Goal: Task Accomplishment & Management: Complete application form

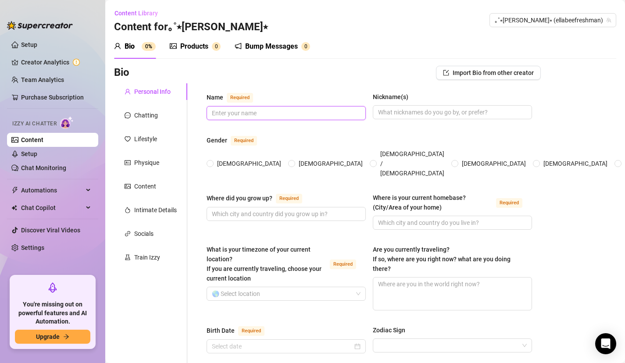
click at [288, 117] on input "Name Required" at bounding box center [285, 113] width 147 height 10
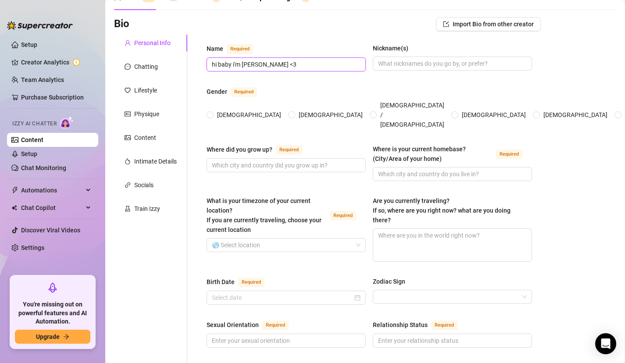
scroll to position [55, 0]
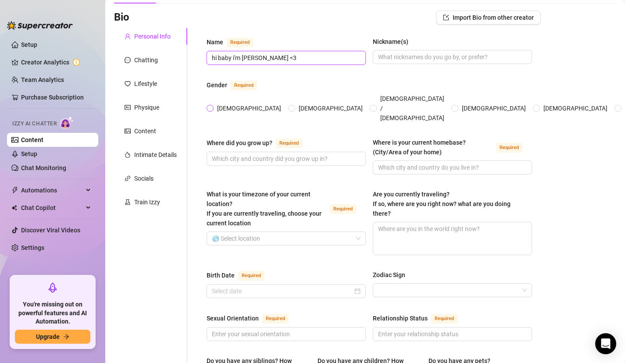
type input "hi baby i'm [PERSON_NAME] <3"
click at [220, 103] on span "[DEMOGRAPHIC_DATA]" at bounding box center [248, 108] width 71 height 10
click at [212, 106] on input "[DEMOGRAPHIC_DATA]" at bounding box center [211, 109] width 4 height 6
radio input "true"
click at [241, 154] on input "Where did you grow up? Required" at bounding box center [285, 159] width 147 height 10
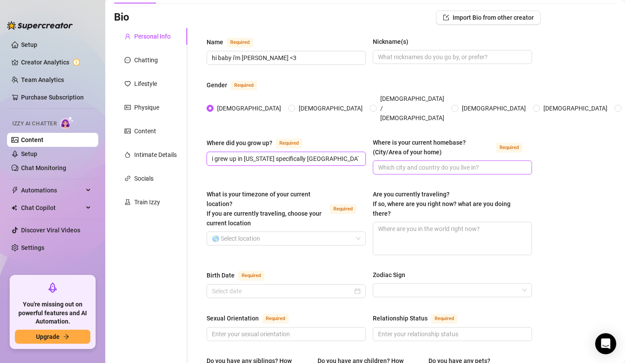
type input "i grew up in [US_STATE] specifically [GEOGRAPHIC_DATA]"
click at [417, 163] on input "Where is your current homebase? (City/Area of your home) Required" at bounding box center [451, 168] width 147 height 10
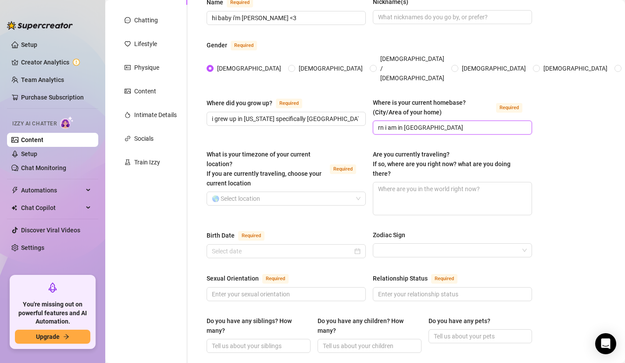
scroll to position [105, 0]
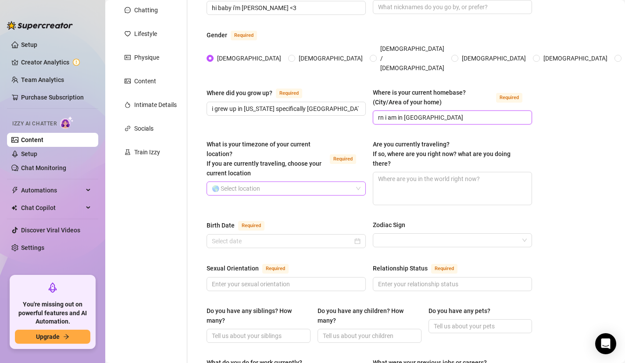
type input "rn i am in [GEOGRAPHIC_DATA]"
click at [307, 182] on input "What is your timezone of your current location? If you are currently traveling,…" at bounding box center [282, 188] width 141 height 13
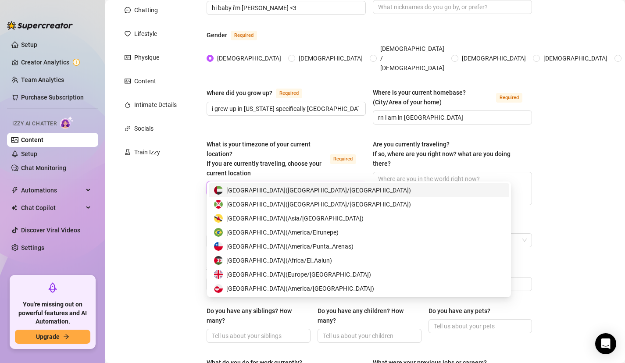
type input "uni"
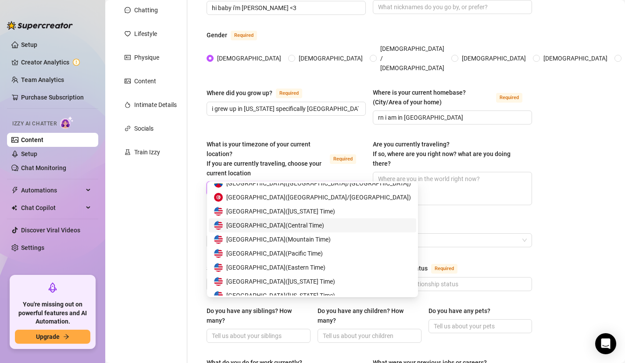
scroll to position [42, 0]
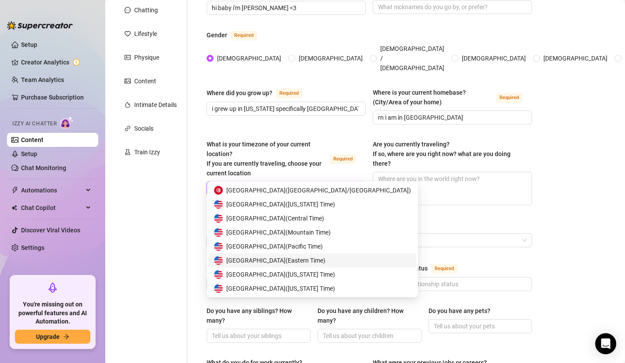
click at [275, 261] on span "United States of America ( Eastern Time )" at bounding box center [275, 261] width 99 height 10
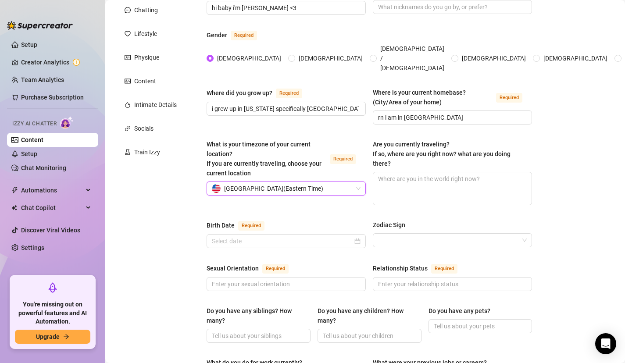
click at [275, 220] on div "Birth Date Required" at bounding box center [285, 227] width 159 height 14
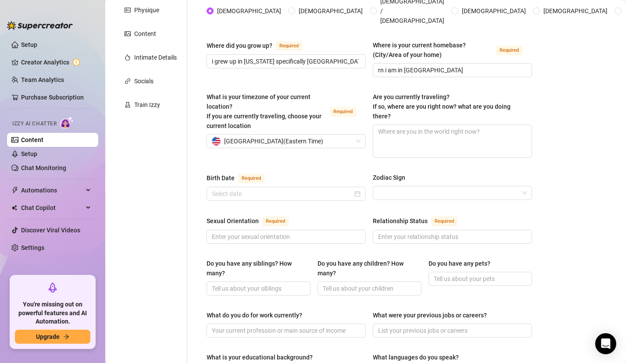
scroll to position [153, 0]
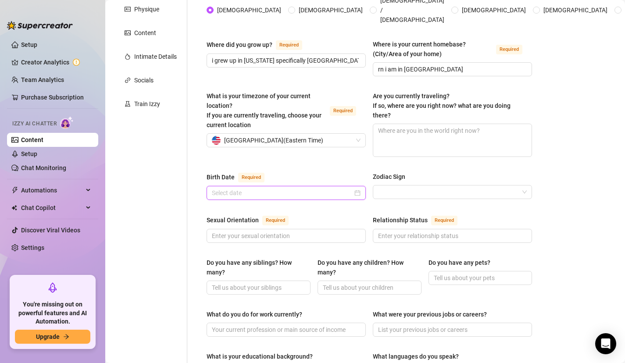
click at [277, 188] on input "Birth Date Required" at bounding box center [282, 193] width 141 height 10
click at [235, 188] on input "Birth Date Required" at bounding box center [282, 193] width 141 height 10
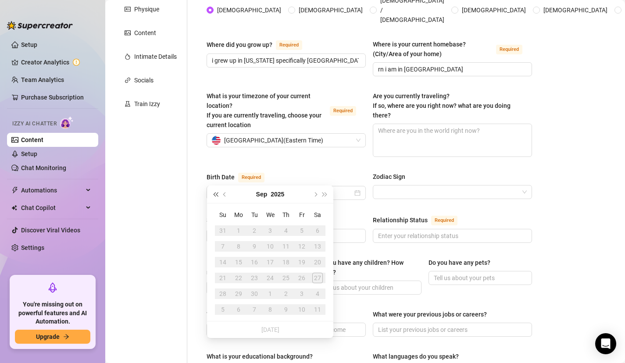
click at [214, 194] on span "Last year (Control + left)" at bounding box center [215, 194] width 4 height 4
click at [214, 192] on span "Last year (Control + left)" at bounding box center [215, 194] width 4 height 4
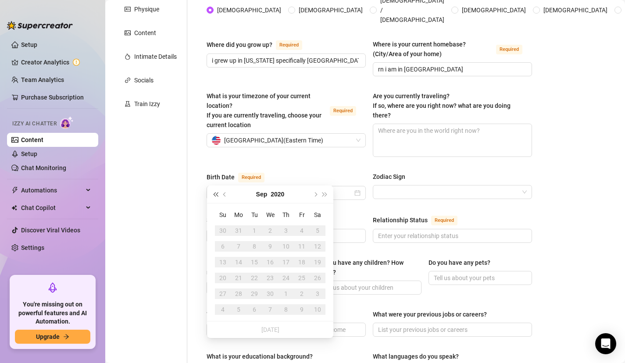
click at [214, 192] on span "Last year (Control + left)" at bounding box center [215, 194] width 4 height 4
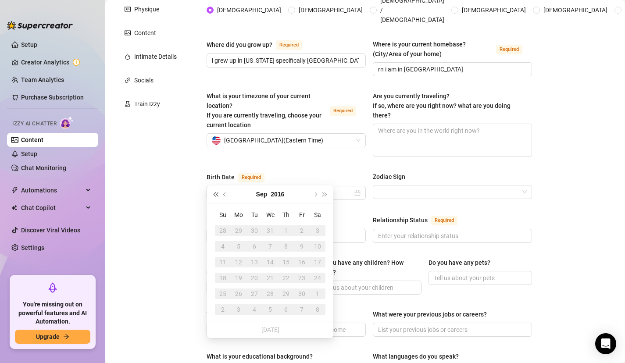
click at [214, 192] on span "Last year (Control + left)" at bounding box center [215, 194] width 4 height 4
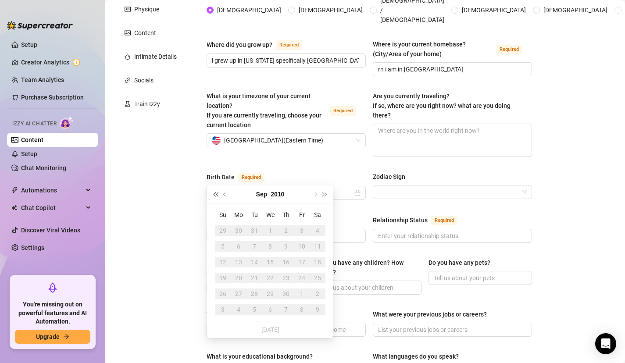
click at [214, 192] on span "Last year (Control + left)" at bounding box center [215, 194] width 4 height 4
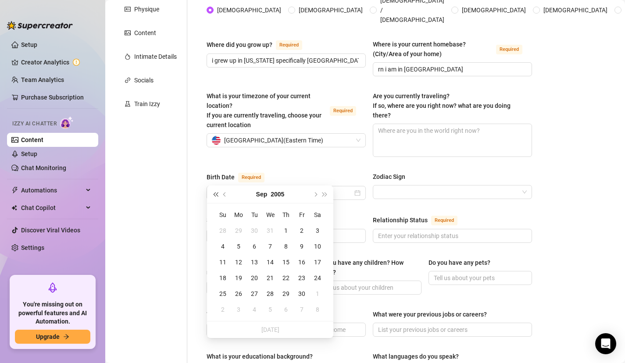
click at [214, 192] on span "Last year (Control + left)" at bounding box center [215, 194] width 4 height 4
click at [323, 191] on button "Next year (Control + right)" at bounding box center [325, 194] width 10 height 18
click at [226, 194] on span "Previous month (PageUp)" at bounding box center [225, 194] width 4 height 4
click at [227, 194] on span "Previous month (PageUp)" at bounding box center [225, 194] width 4 height 4
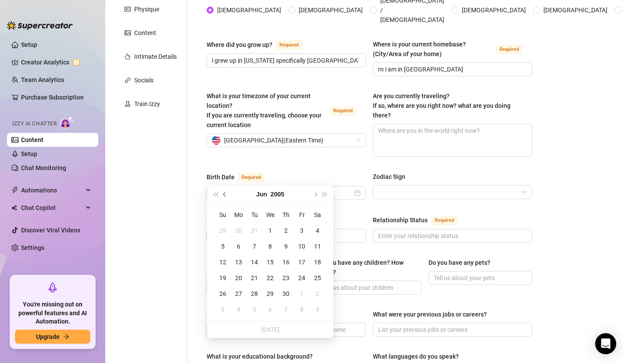
click at [227, 194] on span "Previous month (PageUp)" at bounding box center [225, 194] width 4 height 4
type input "[DATE]"
click at [285, 264] on div "14" at bounding box center [286, 262] width 11 height 11
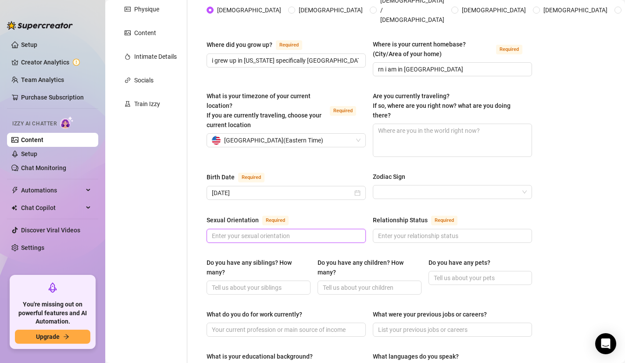
click at [294, 231] on input "Sexual Orientation Required" at bounding box center [285, 236] width 147 height 10
type input "i am curious and open to anything rn"
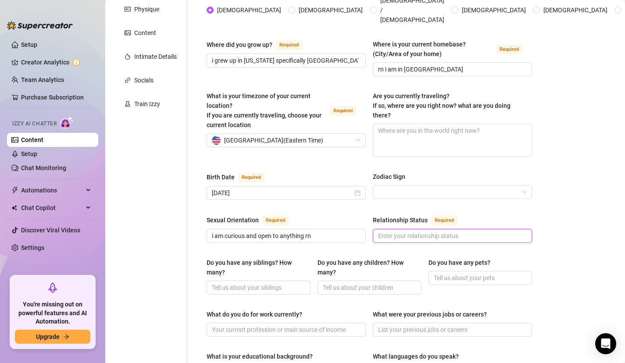
click at [393, 231] on input "Relationship Status Required" at bounding box center [451, 236] width 147 height 10
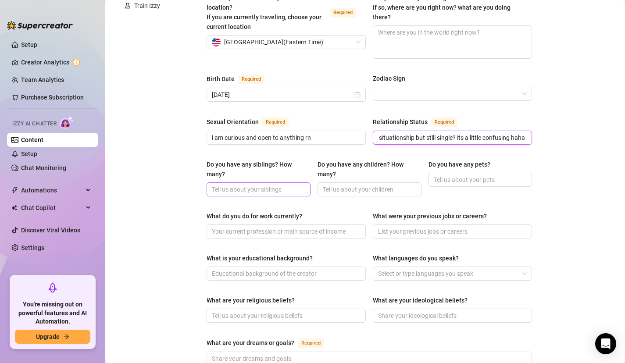
scroll to position [253, 0]
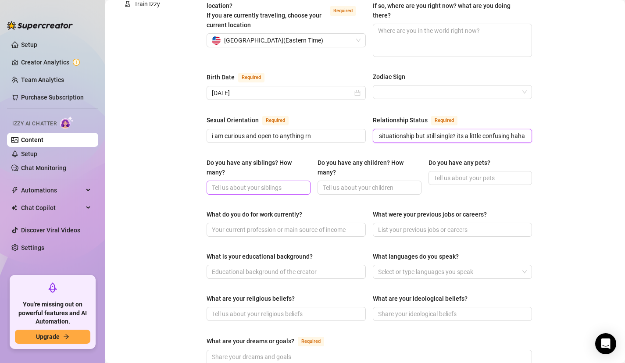
type input "i am kinda in a situationship but still single? its a little confusing haha"
click at [283, 183] on input "Do you have any siblings? How many?" at bounding box center [258, 188] width 92 height 10
type input "i have an older sister she is my ride or die 🫶🏻"
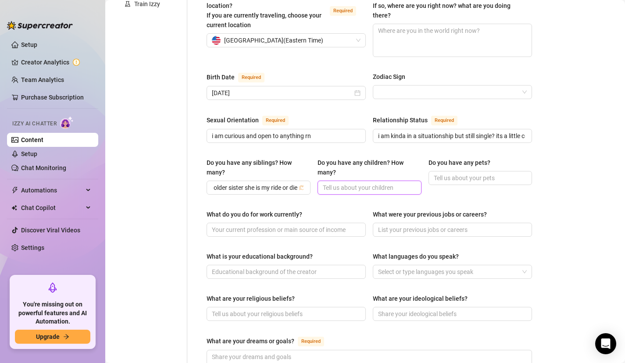
click at [352, 183] on input "Do you have any children? How many?" at bounding box center [369, 188] width 92 height 10
type input "no kids!!!"
click at [457, 173] on input "Do you have any pets?" at bounding box center [480, 178] width 92 height 10
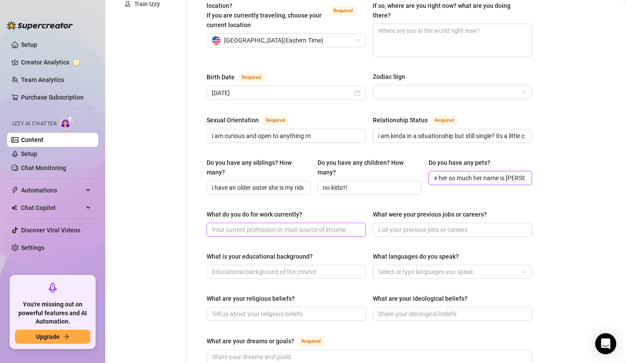
type input "i have a little puppy she's a weiner dog and i love her so much her name is [PE…"
click at [286, 225] on input "What do you do for work currently?" at bounding box center [285, 230] width 147 height 10
type input "i currently am in school in the city and i am doing an internship"
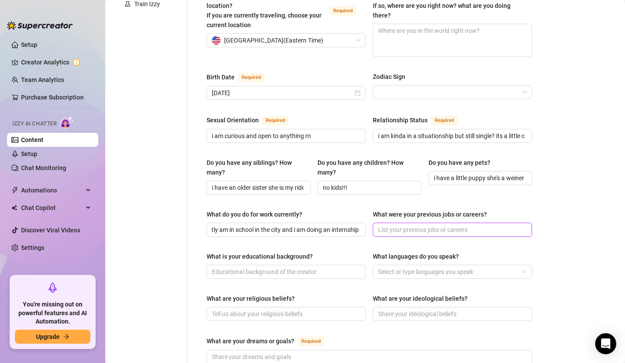
scroll to position [0, 0]
click at [382, 225] on input "What were your previous jobs or careers?" at bounding box center [451, 230] width 147 height 10
type input "i used to work at sephora and then i worked at a comedy club!"
click at [288, 267] on input "What is your educational background?" at bounding box center [285, 272] width 147 height 10
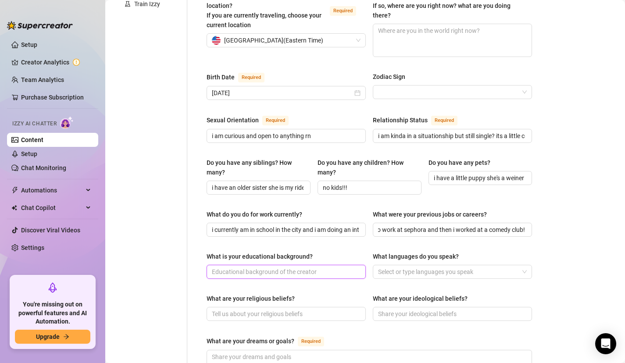
scroll to position [0, 0]
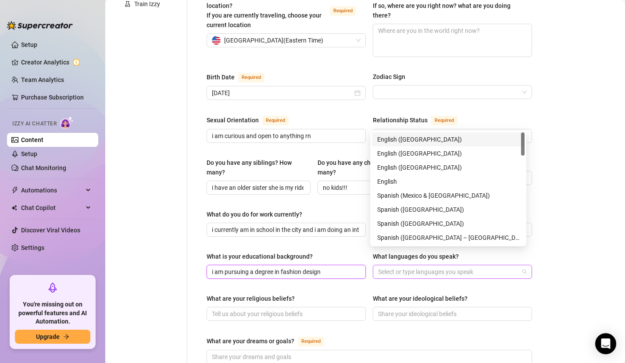
click at [390, 266] on div at bounding box center [447, 272] width 146 height 12
type input "i am pursuing a degree in fashion design"
click at [406, 181] on div "English" at bounding box center [448, 182] width 142 height 10
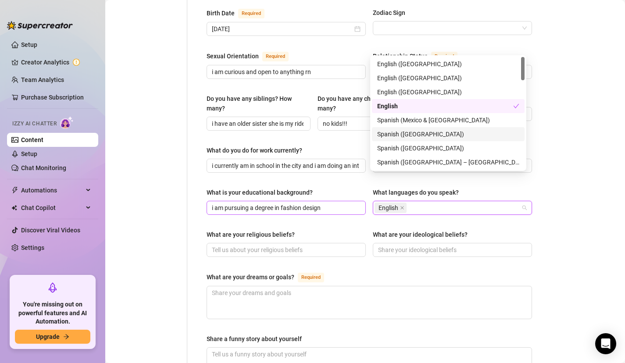
scroll to position [331, 0]
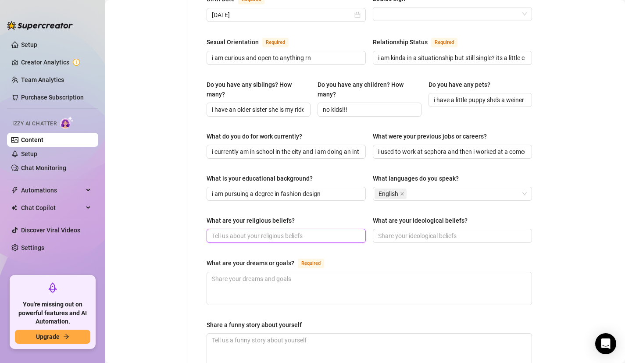
click at [292, 231] on input "What are your religious beliefs?" at bounding box center [285, 236] width 147 height 10
type input "i bel"
click at [292, 231] on input "i bel" at bounding box center [285, 236] width 147 height 10
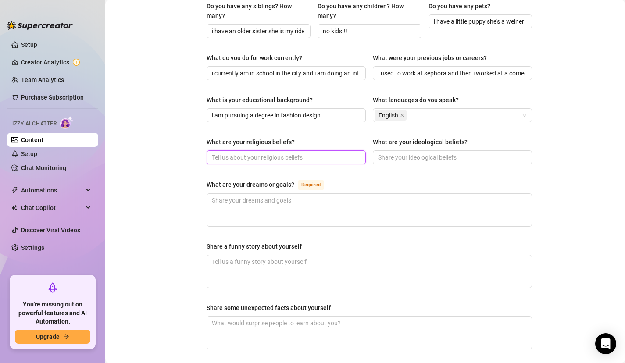
scroll to position [436, 0]
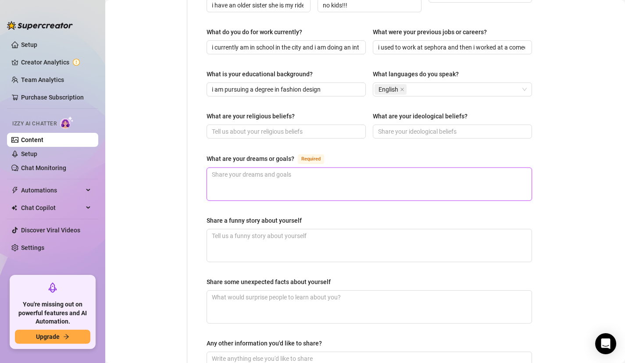
click at [343, 171] on textarea "What are your dreams or goals? Required" at bounding box center [369, 184] width 324 height 32
type textarea "i"
type textarea "i d"
type textarea "i dr"
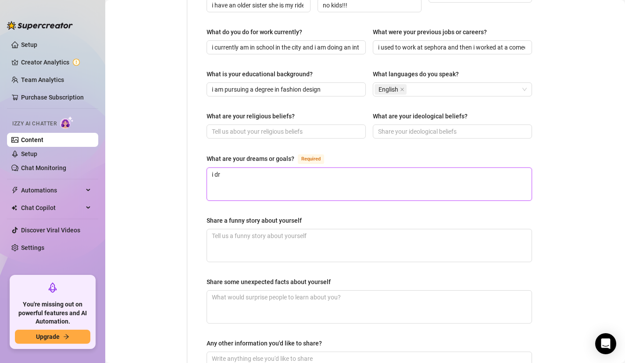
type textarea "i dre"
type textarea "i dream"
type textarea "i dream t"
type textarea "i dream to"
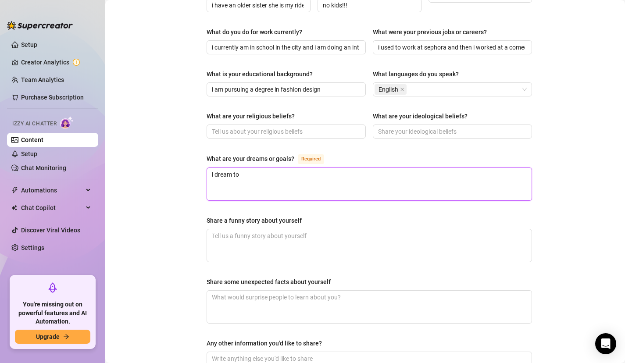
type textarea "i dream to"
type textarea "i dream to h"
type textarea "i dream to ha"
type textarea "i dream to hav"
type textarea "i dream to have"
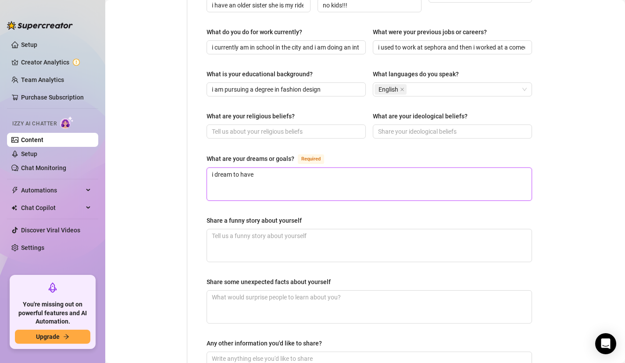
type textarea "i dream to have"
type textarea "i dream to have m"
type textarea "i dream to have my"
type textarea "i dream to have my c"
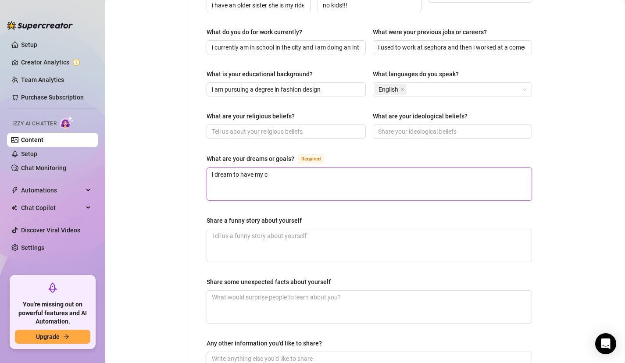
type textarea "i dream to have my cl"
type textarea "i dream to have my clo"
type textarea "i dream to have my clot"
type textarea "i dream to have my cloth"
type textarea "i dream to have my clothe"
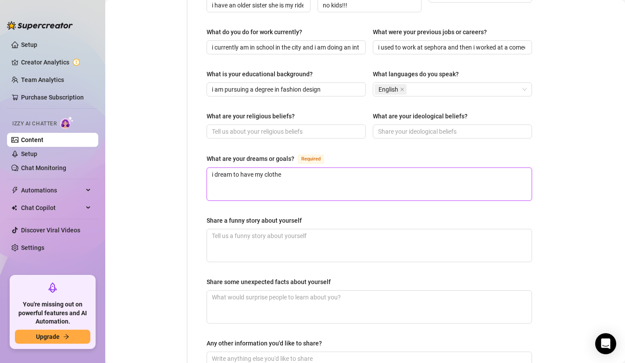
type textarea "i dream to have my clothes"
type textarea "i dream to have my clothes i"
type textarea "i dream to have my clothes i d"
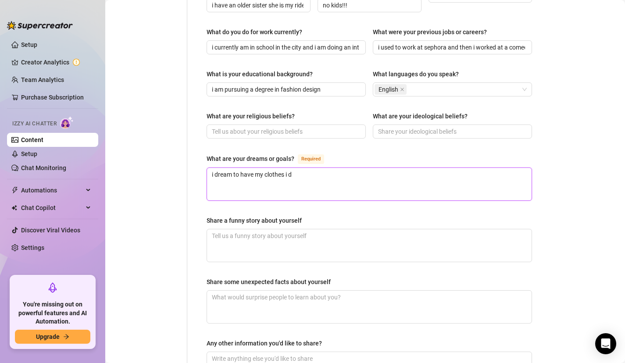
type textarea "i dream to have my clothes i de"
type textarea "i dream to have my clothes i des"
type textarea "i dream to have my clothes i desi"
type textarea "i dream to have my clothes i desig"
type textarea "i dream to have my clothes i design"
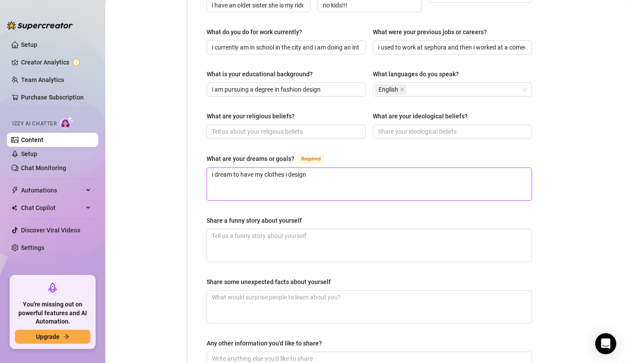
type textarea "i dream to have my clothes i design"
type textarea "i dream to have my clothes i design o"
type textarea "i dream to have my clothes i design on"
type textarea "i dream to have my clothes i design on a"
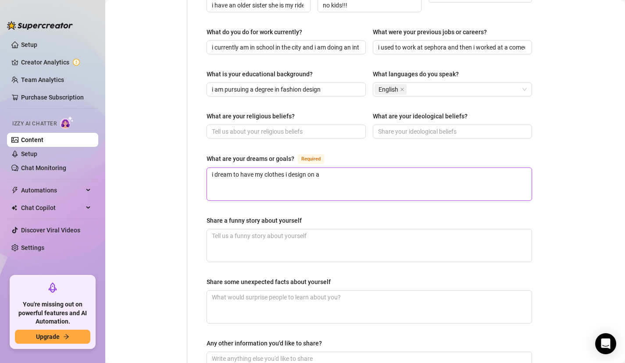
type textarea "i dream to have my clothes i design on a"
type textarea "i dream to have my clothes i design on a r"
type textarea "i dream to have my clothes i design on a ru"
type textarea "i dream to have my clothes i design on a run"
type textarea "i dream to have my clothes i design on a runw"
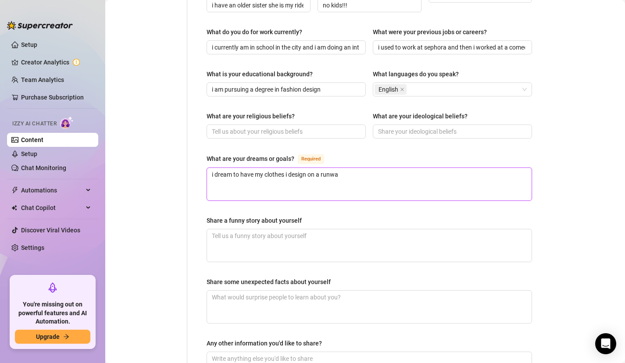
type textarea "i dream to have my clothes i design on a runway"
type textarea "i dream to have my clothes i design on a runway d"
type textarea "i dream to have my clothes i design on a runway dr"
type textarea "i dream to have my clothes i design on a runway d"
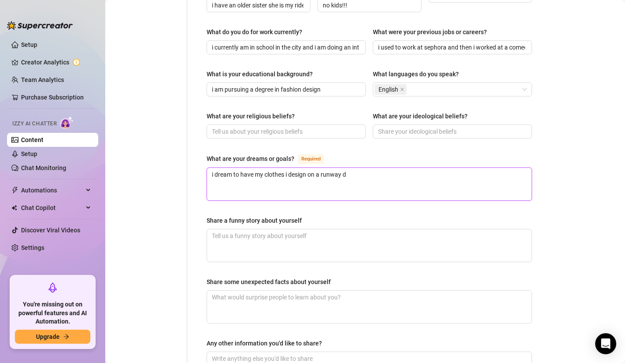
type textarea "i dream to have my clothes i design on a runway du"
type textarea "i dream to have my clothes i design on a runway dur"
type textarea "i dream to have my clothes i design on a runway duri"
type textarea "i dream to have my clothes i design on a runway durin"
type textarea "i dream to have my clothes i design on a runway during"
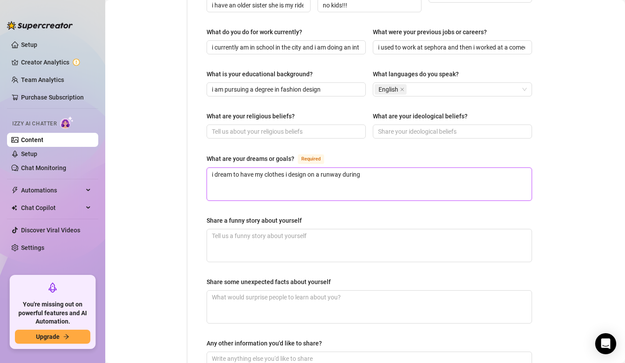
type textarea "i dream to have my clothes i design on a runway during"
type textarea "i dream to have my clothes i design on a runway during n"
type textarea "i dream to have my clothes i design on a runway during ne"
type textarea "i dream to have my clothes i design on a runway during new"
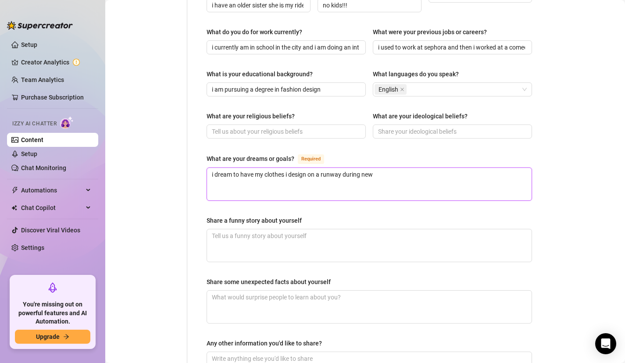
type textarea "i dream to have my clothes i design on a runway during new y"
type textarea "i dream to have my clothes i design on a runway during new yo"
type textarea "i dream to have my clothes i design on a runway during new yor"
type textarea "i dream to have my clothes i design on a runway during [US_STATE]"
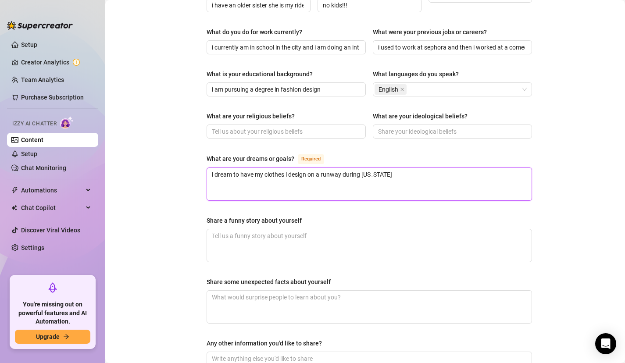
type textarea "i dream to have my clothes i design on a runway during [US_STATE] f"
type textarea "i dream to have my clothes i design on a runway during [US_STATE][GEOGRAPHIC_DA…"
type textarea "i dream to have my clothes i design on a runway during [US_STATE] fas"
type textarea "i dream to have my clothes i design on a runway during [US_STATE] fash"
type textarea "i dream to have my clothes i design on a runway during [US_STATE] fashio"
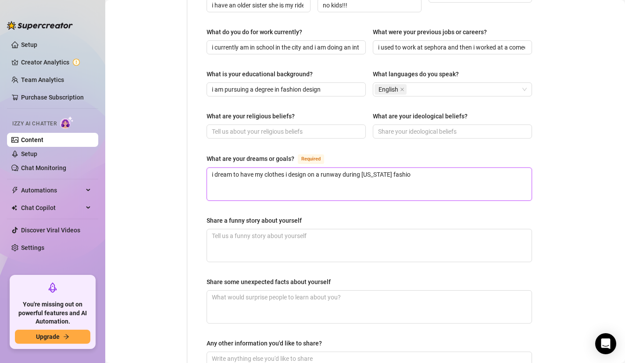
type textarea "i dream to have my clothes i design on a runway during [US_STATE] fashion"
type textarea "i dream to have my clothes i design on a runway during [US_STATE] fashion we"
type textarea "i dream to have my clothes i design on a runway during [US_STATE] fashion week"
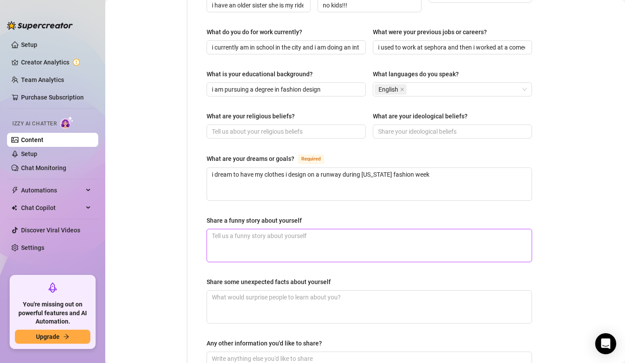
click at [312, 229] on textarea "Share a funny story about yourself" at bounding box center [369, 245] width 324 height 32
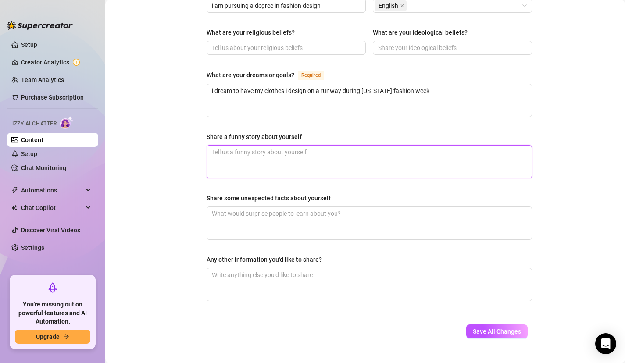
click at [285, 148] on textarea "Share a funny story about yourself" at bounding box center [369, 162] width 324 height 32
type textarea "i"
type textarea "i o"
type textarea "i on"
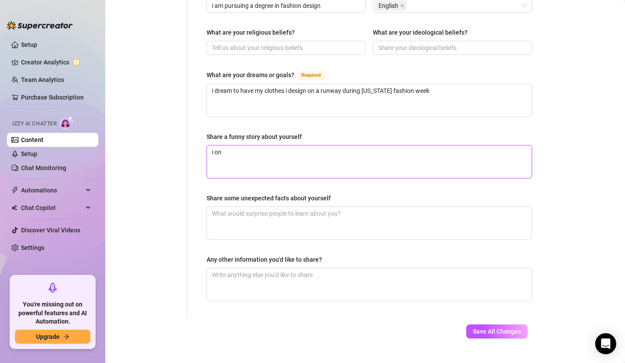
type textarea "i one"
type textarea "i one ti"
type textarea "i one [PERSON_NAME]"
type textarea "i one time"
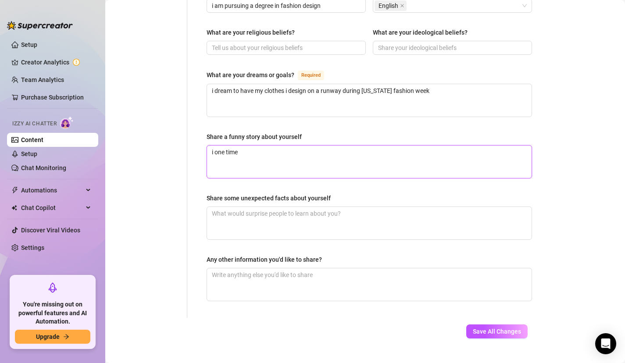
type textarea "i one time"
type textarea "i one time t"
type textarea "i one time to"
type textarea "i one time too"
type textarea "i one time took"
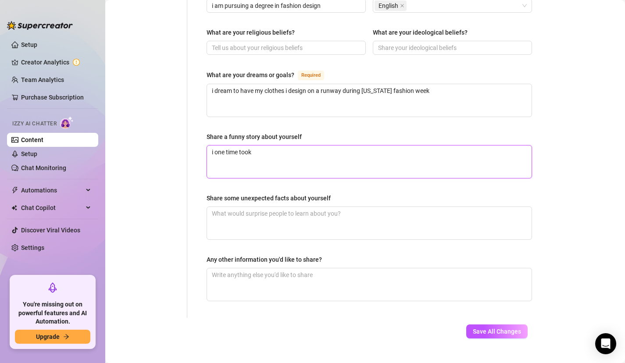
type textarea "i one time took t"
type textarea "i one time took th"
type textarea "i one time took the"
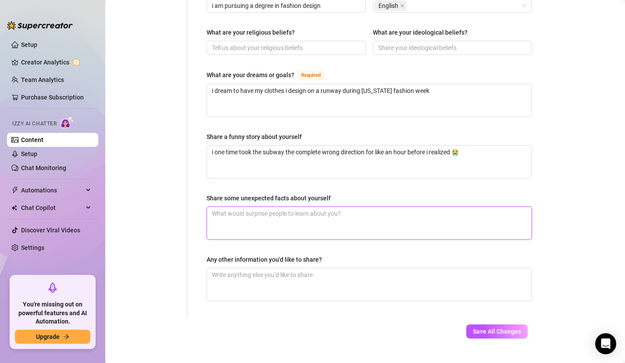
click at [293, 207] on textarea "Share some unexpected facts about yourself" at bounding box center [369, 223] width 324 height 32
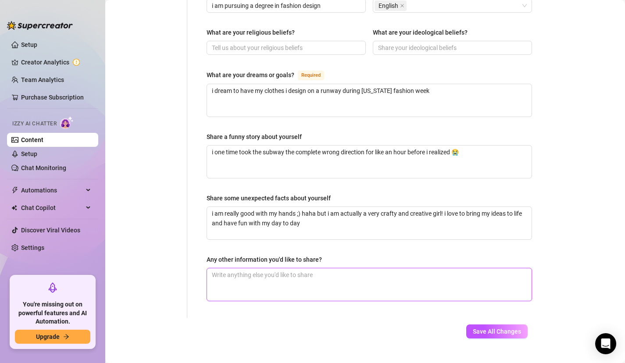
click at [314, 268] on textarea "Any other information you'd like to share?" at bounding box center [369, 284] width 324 height 32
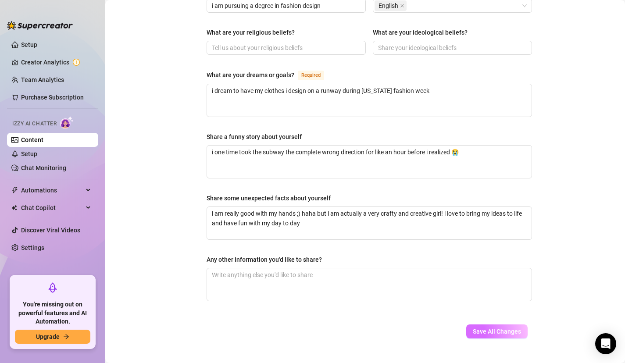
click at [485, 328] on span "Save All Changes" at bounding box center [497, 331] width 48 height 7
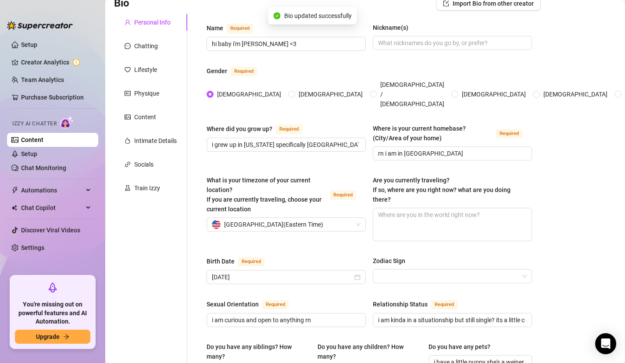
scroll to position [16, 0]
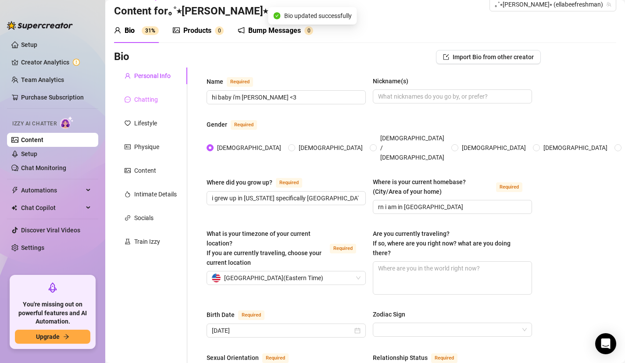
click at [160, 100] on div "Chatting" at bounding box center [150, 99] width 73 height 17
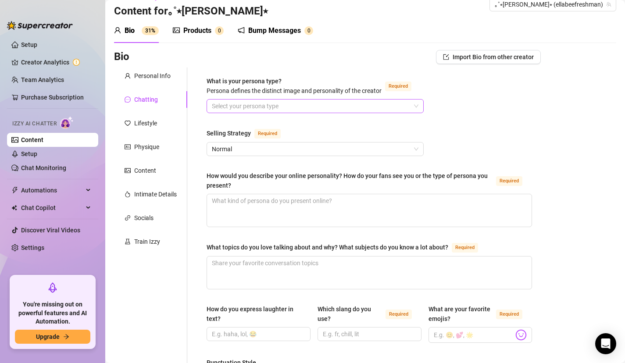
click at [260, 113] on input "What is your persona type? [PERSON_NAME] defines the distinct image and persona…" at bounding box center [311, 106] width 199 height 13
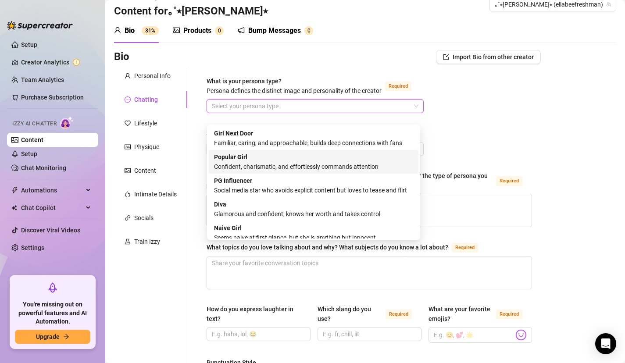
click at [252, 163] on div "Confident, charismatic, and effortlessly commands attention" at bounding box center [313, 167] width 199 height 10
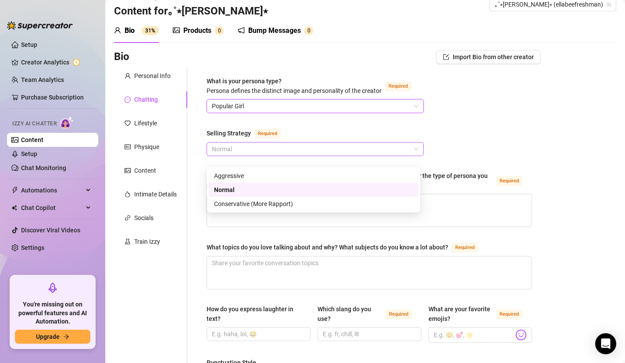
click at [241, 154] on span "Normal" at bounding box center [315, 148] width 206 height 13
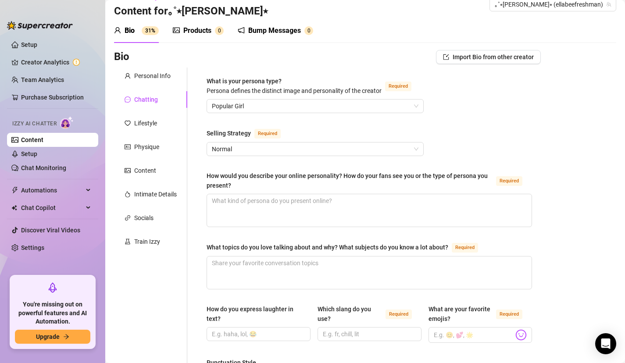
click at [245, 138] on div "Selling Strategy" at bounding box center [228, 133] width 44 height 10
click at [245, 142] on input "Selling Strategy Required" at bounding box center [311, 148] width 199 height 13
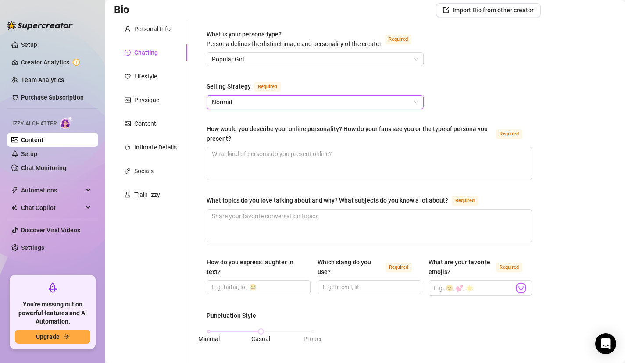
scroll to position [74, 0]
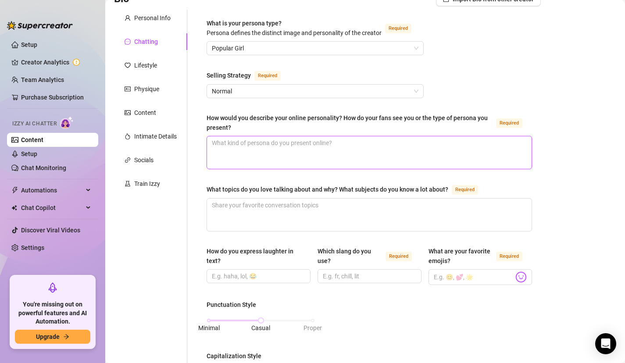
click at [237, 156] on textarea "How would you describe your online personality? How do your fans see you or the…" at bounding box center [369, 152] width 324 height 32
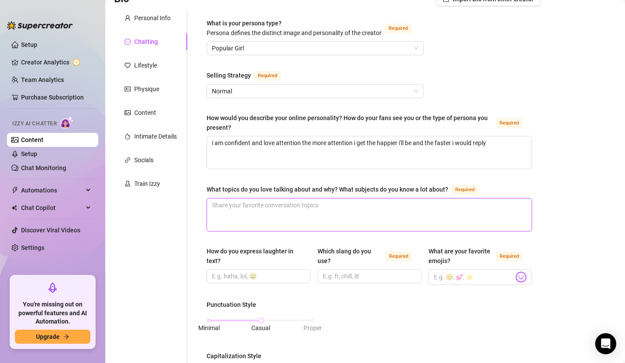
click at [231, 214] on textarea "What topics do you love talking about and why? What subjects do you know a lot …" at bounding box center [369, 215] width 324 height 32
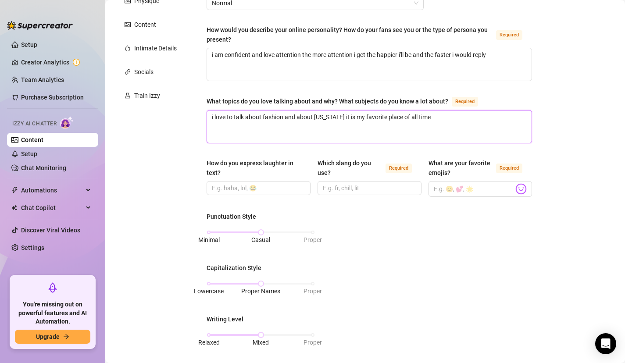
scroll to position [172, 0]
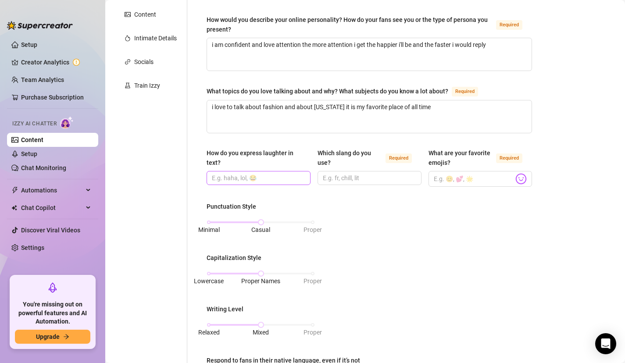
click at [266, 185] on span at bounding box center [258, 178] width 104 height 14
click at [266, 183] on input "How do you express laughter in text?" at bounding box center [258, 178] width 92 height 10
click at [350, 183] on input "Which slang do you use? Required" at bounding box center [369, 178] width 92 height 10
click at [457, 185] on input "What are your favorite emojis? Required" at bounding box center [474, 178] width 80 height 11
click at [516, 191] on div at bounding box center [515, 95] width 165 height 201
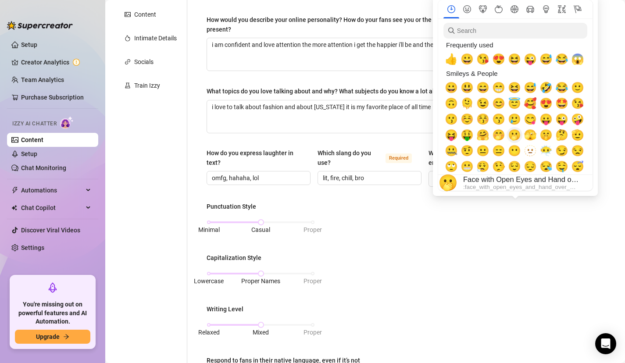
click at [515, 136] on span "🫢" at bounding box center [514, 135] width 13 height 12
click at [549, 105] on span "😍" at bounding box center [545, 103] width 13 height 12
click at [497, 89] on span "😁" at bounding box center [498, 88] width 13 height 12
click at [578, 105] on span "😘" at bounding box center [577, 103] width 13 height 12
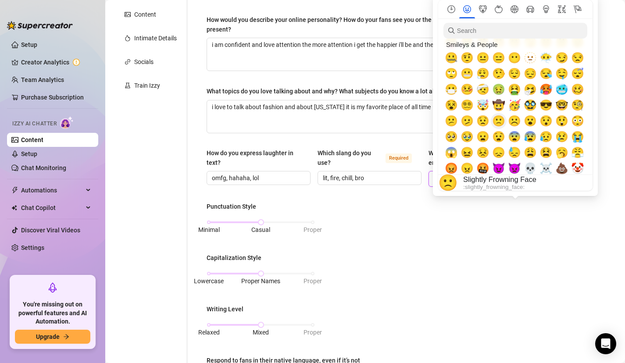
scroll to position [101, 0]
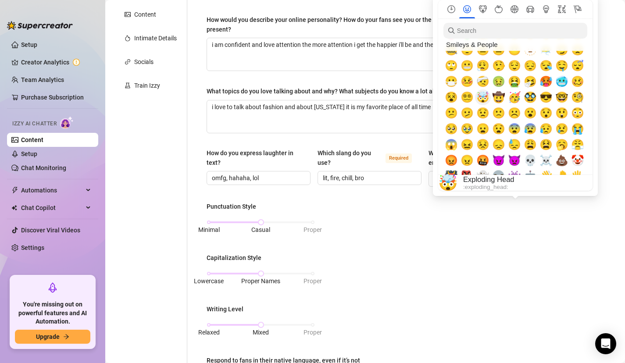
click at [483, 101] on span "🤯" at bounding box center [482, 97] width 13 height 12
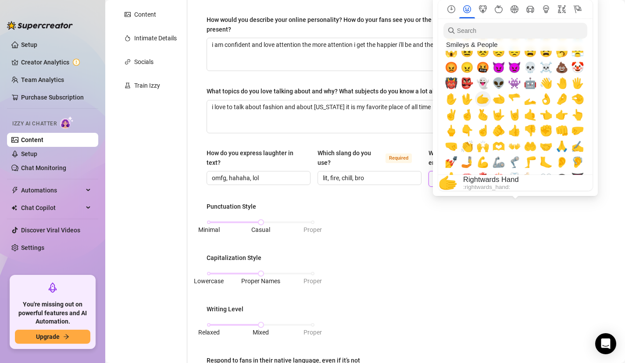
scroll to position [195, 0]
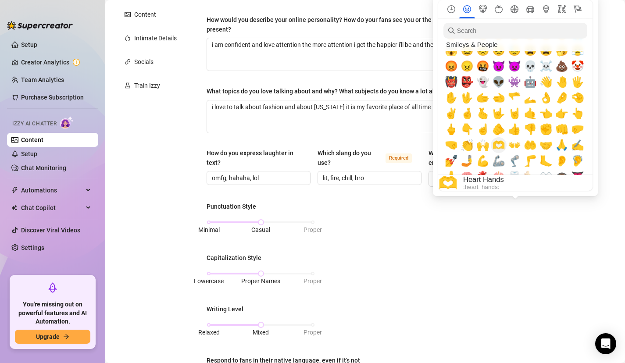
click at [499, 146] on span "🫶" at bounding box center [498, 145] width 13 height 12
click at [499, 133] on span "🫵" at bounding box center [498, 129] width 13 height 12
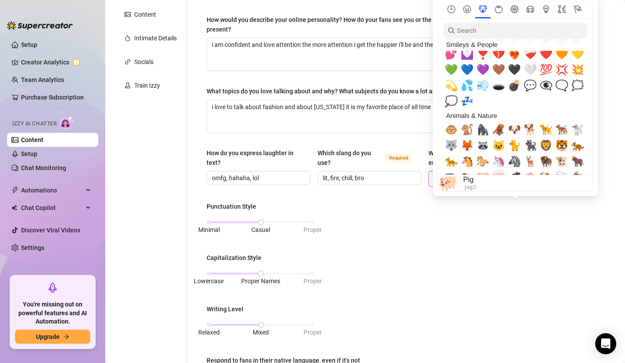
scroll to position [827, 0]
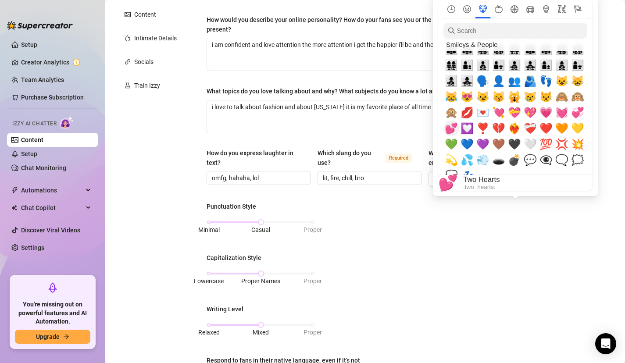
click at [454, 126] on span "💕" at bounding box center [450, 128] width 13 height 12
click at [467, 126] on span "💟" at bounding box center [466, 128] width 13 height 12
click at [467, 113] on span "💋" at bounding box center [466, 113] width 13 height 12
click at [469, 96] on span "😻" at bounding box center [466, 97] width 13 height 12
click at [563, 112] on span "💓" at bounding box center [561, 113] width 13 height 12
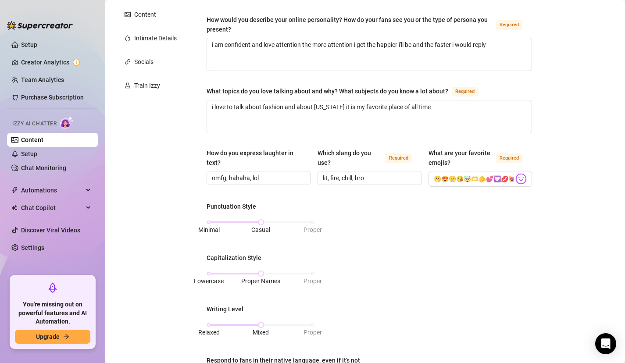
click at [417, 167] on label "Which slang do you use? Required" at bounding box center [369, 157] width 104 height 19
click at [414, 173] on input "lit, fire, chill, bro" at bounding box center [369, 178] width 92 height 10
click at [436, 185] on input "🫢😍😁😘🤯🫶🫵💕💟💋😻💓" at bounding box center [474, 178] width 80 height 11
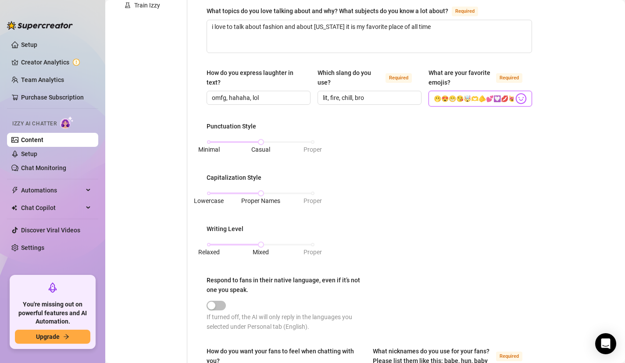
scroll to position [266, 0]
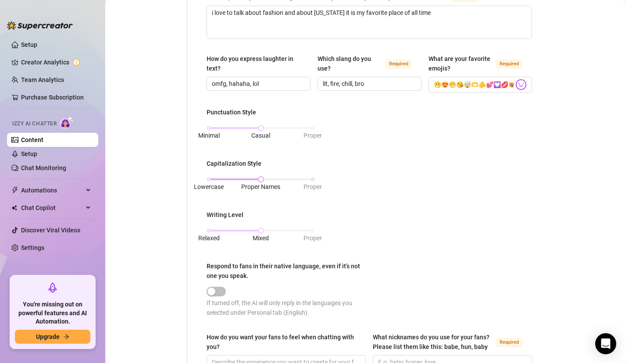
drag, startPoint x: 259, startPoint y: 191, endPoint x: 208, endPoint y: 191, distance: 51.3
click at [209, 182] on div "Lowercase Proper Names Proper" at bounding box center [261, 182] width 104 height 0
click at [208, 190] on div "Lowercase Proper Names Proper" at bounding box center [260, 183] width 108 height 23
click at [209, 182] on div "Lowercase Proper Names Proper" at bounding box center [261, 179] width 104 height 5
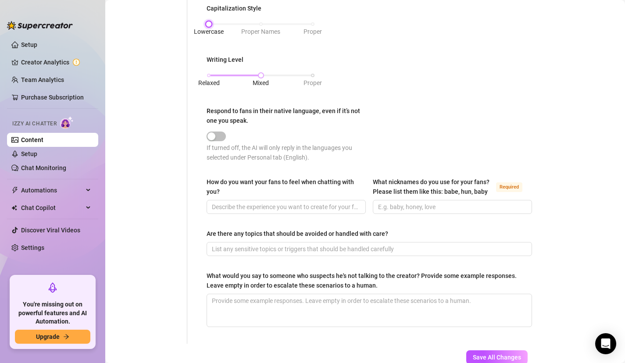
scroll to position [432, 0]
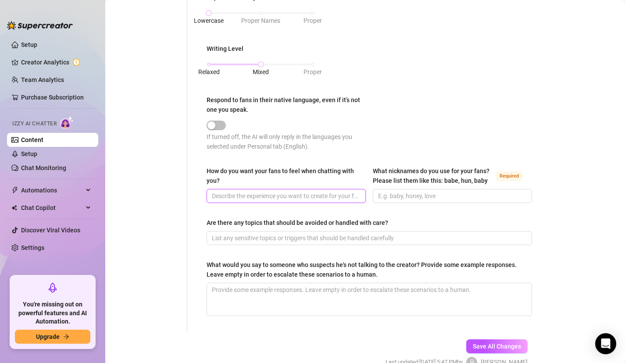
click at [243, 201] on input "How do you want your fans to feel when chatting with you?" at bounding box center [285, 196] width 147 height 10
click at [332, 201] on input "i want to make them feel like we are on a dating app getting to know eachother …" at bounding box center [285, 196] width 147 height 10
click at [357, 203] on span "i want to make them feel like we are on a dating app getting to know eachother …" at bounding box center [285, 196] width 159 height 14
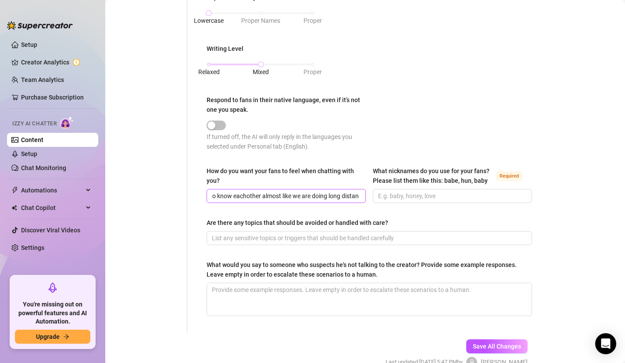
scroll to position [0, 169]
click at [356, 203] on span "i want to make them feel like we are on a dating app getting to know eachother …" at bounding box center [285, 196] width 159 height 14
click at [349, 201] on input "i want to make them feel like we are on a dating app getting to know eachother …" at bounding box center [285, 196] width 147 height 10
click at [420, 201] on input "What nicknames do you use for your fans? Please list them like this: babe, hun,…" at bounding box center [451, 196] width 147 height 10
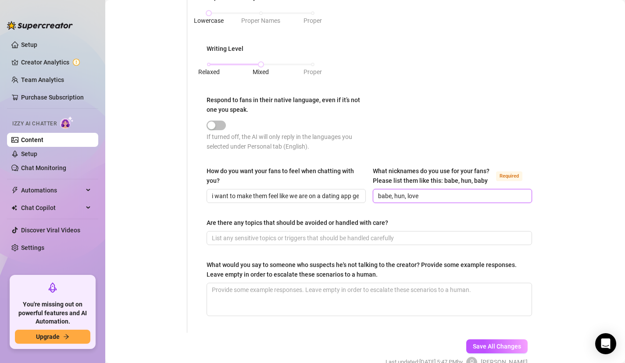
scroll to position [487, 0]
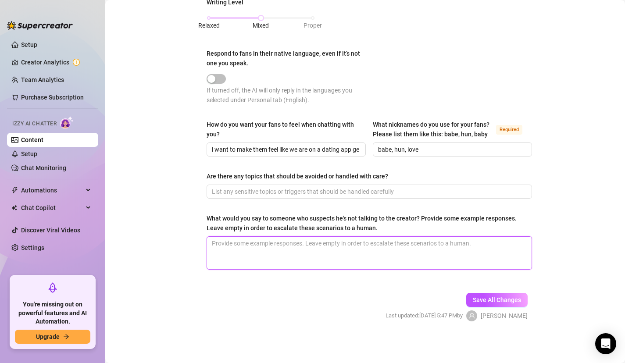
click at [332, 262] on textarea "What would you say to someone who suspects he's not talking to the creator? Pro…" at bounding box center [369, 253] width 324 height 32
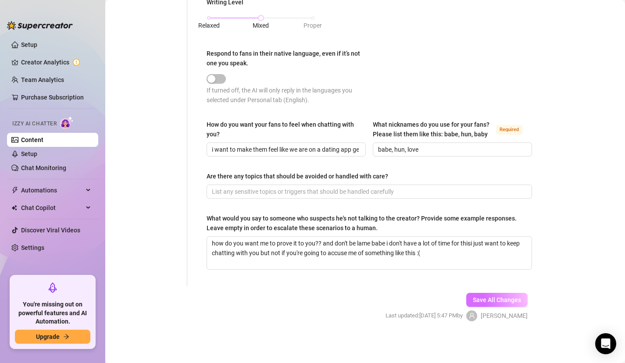
click at [477, 295] on button "Save All Changes" at bounding box center [496, 300] width 61 height 14
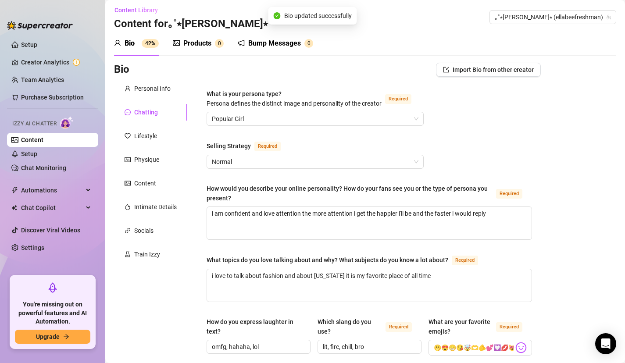
scroll to position [0, 0]
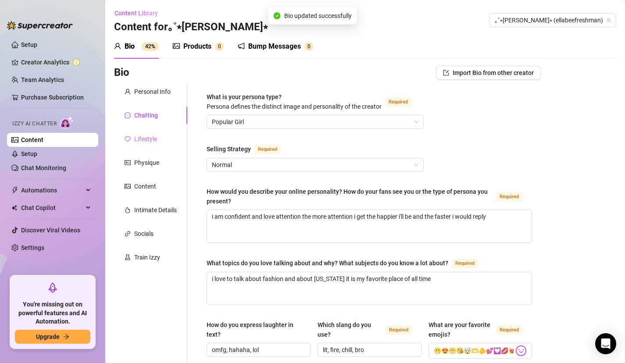
click at [152, 144] on div "Lifestyle" at bounding box center [150, 139] width 73 height 17
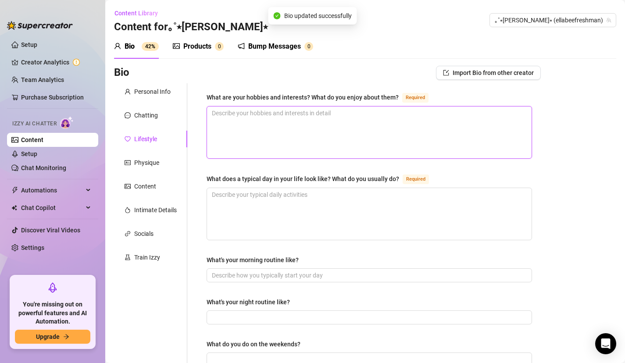
click at [274, 133] on textarea "What are your hobbies and interests? What do you enjoy about them? Required" at bounding box center [369, 133] width 324 height 52
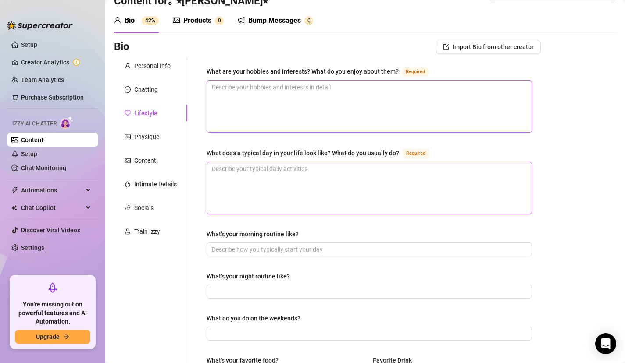
scroll to position [32, 0]
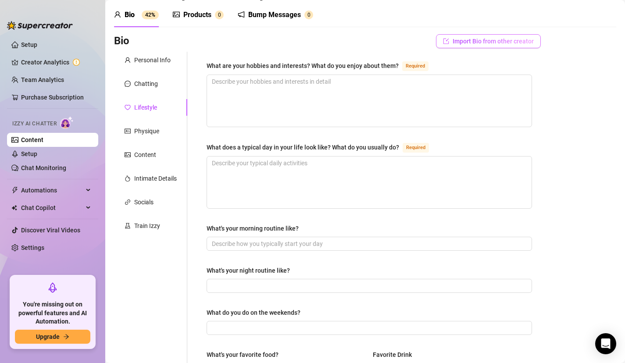
click at [446, 39] on button "Import Bio from other creator" at bounding box center [488, 41] width 105 height 14
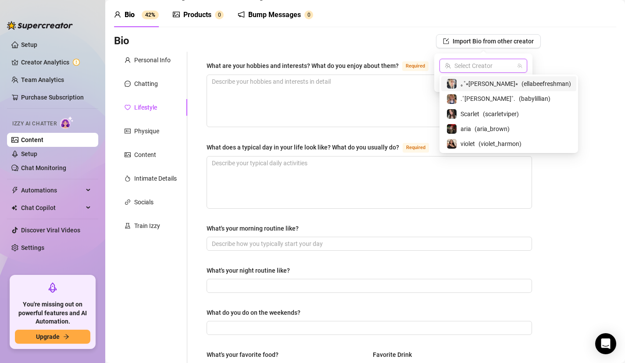
click at [456, 67] on input "search" at bounding box center [478, 65] width 69 height 13
click at [357, 38] on div "Bio Import Bio from other creator" at bounding box center [327, 41] width 427 height 14
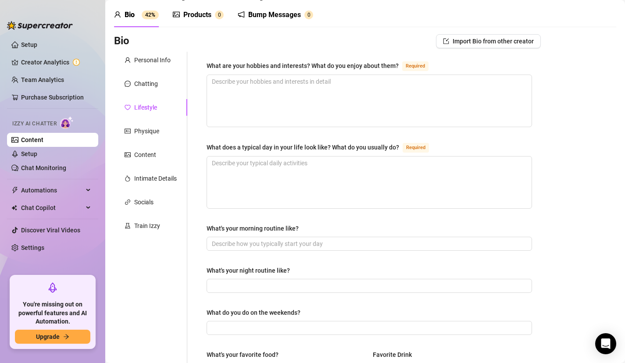
click at [266, 73] on div "What are your hobbies and interests? What do you enjoy about them? Required" at bounding box center [368, 67] width 325 height 14
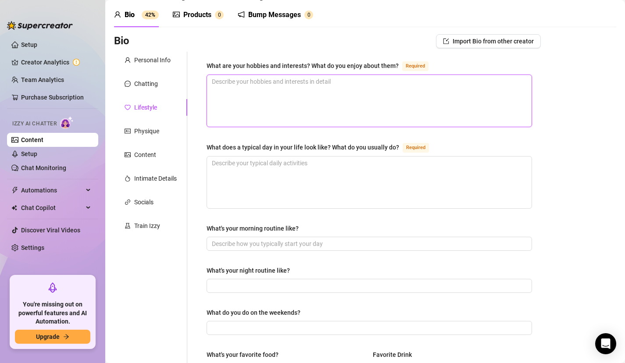
click at [263, 94] on textarea "What are your hobbies and interests? What do you enjoy about them? Required" at bounding box center [369, 101] width 324 height 52
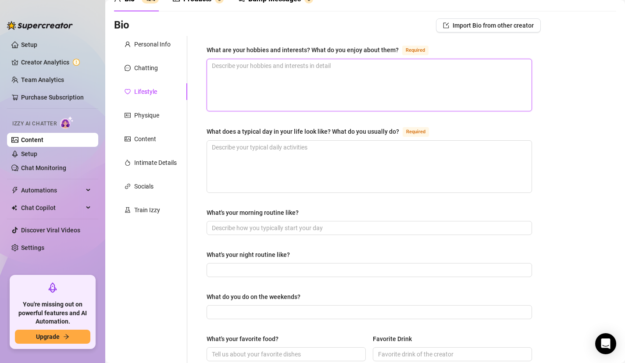
scroll to position [48, 0]
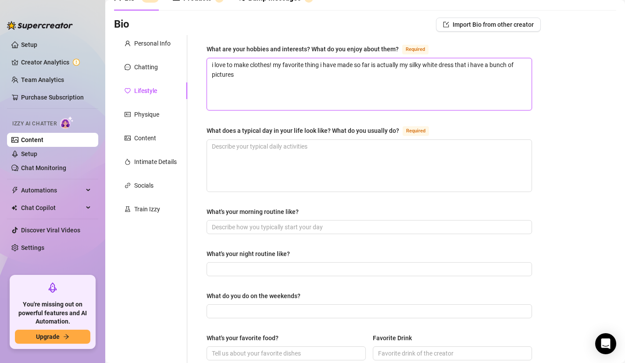
click at [308, 74] on textarea "i love to make clothes! my favorite thing i have made so far is actually my sil…" at bounding box center [369, 84] width 324 height 52
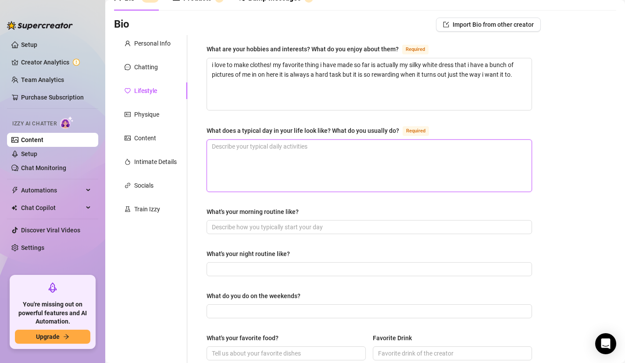
click at [279, 173] on textarea "What does a typical day in your life look like? What do you usually do? Required" at bounding box center [369, 166] width 324 height 52
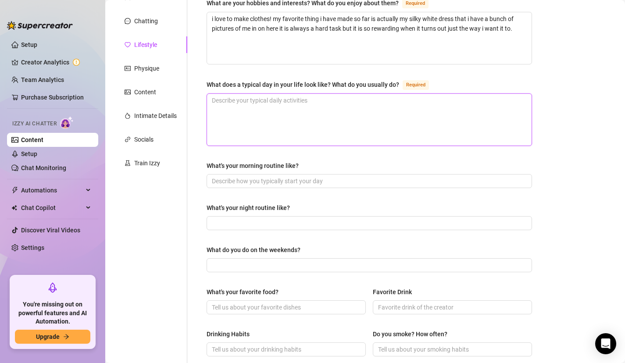
scroll to position [103, 0]
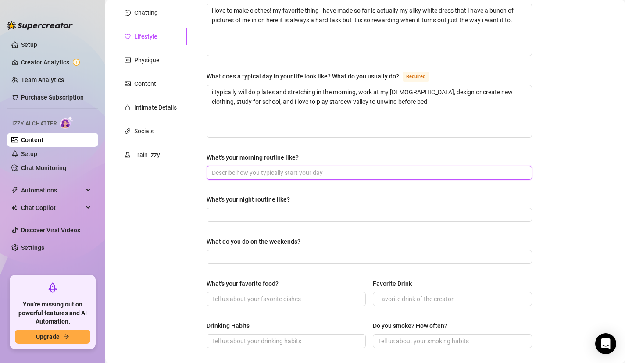
click at [264, 173] on input "What's your morning routine like?" at bounding box center [368, 173] width 313 height 10
click at [266, 171] on input "What's your morning routine like?" at bounding box center [368, 173] width 313 height 10
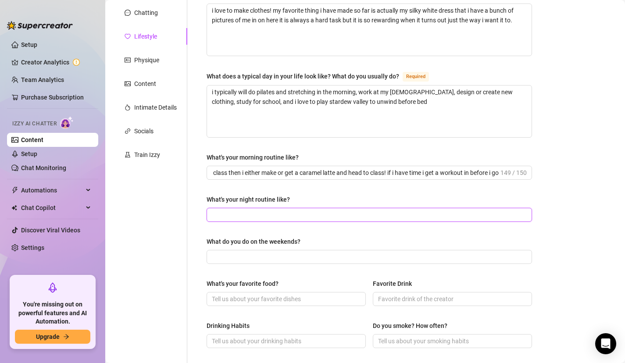
scroll to position [0, 0]
click at [227, 212] on input "What's your night routine like?" at bounding box center [368, 215] width 313 height 10
